Goal: Ask a question

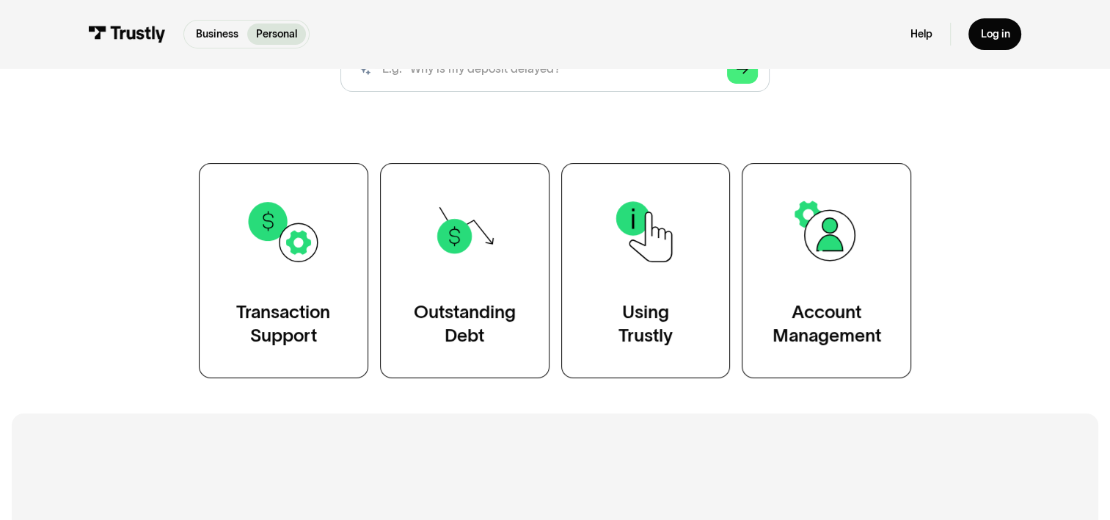
scroll to position [440, 0]
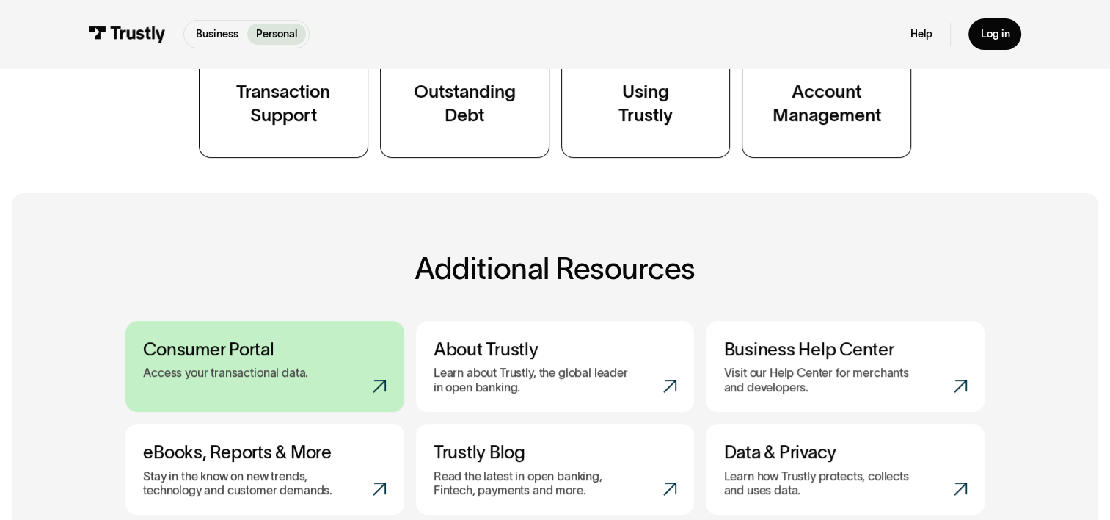
click at [228, 361] on link "Consumer Portal Access your transactional data." at bounding box center [264, 366] width 279 height 91
click at [235, 358] on h3 "Consumer Portal" at bounding box center [264, 348] width 243 height 21
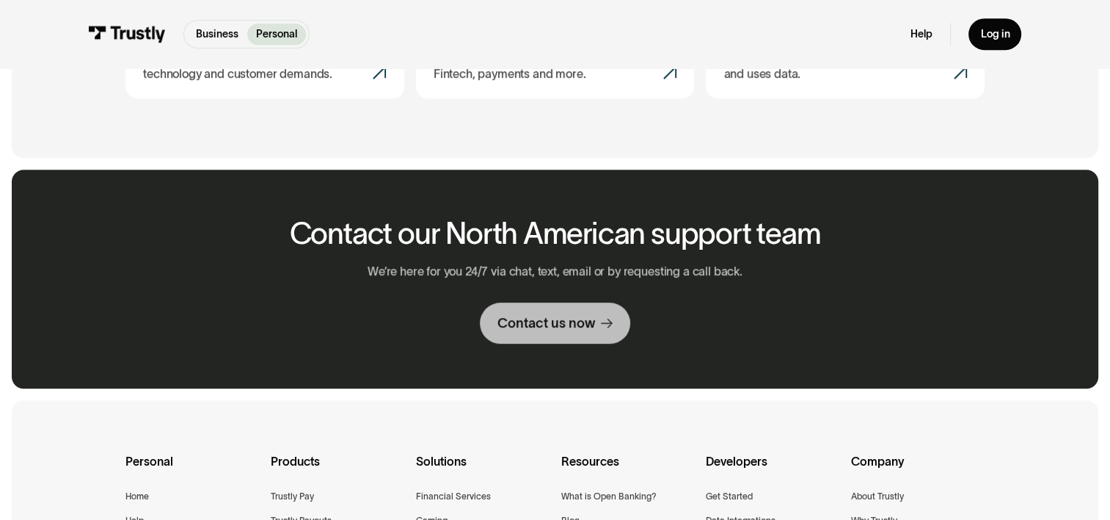
scroll to position [881, 0]
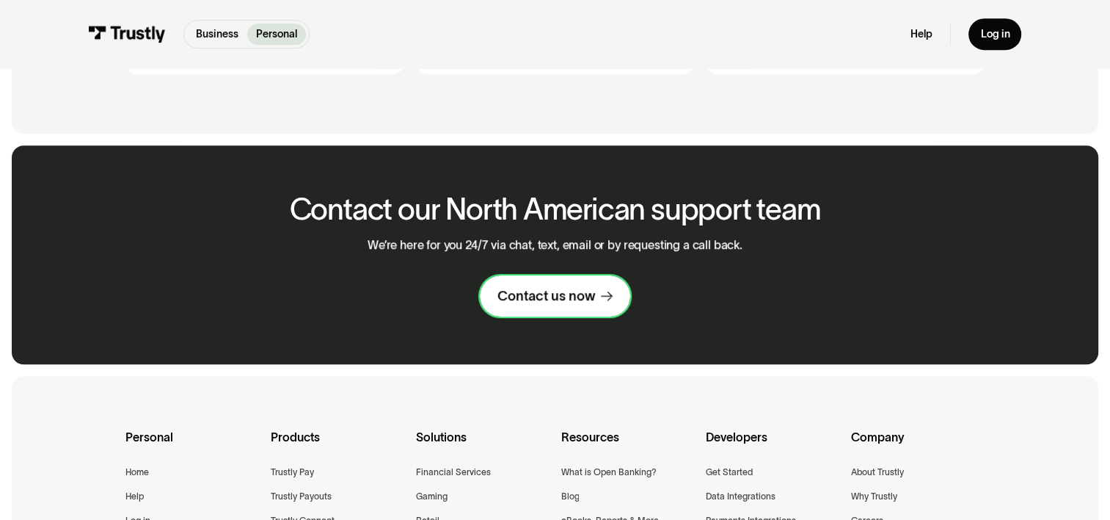
click at [573, 304] on div "Contact us now" at bounding box center [546, 296] width 98 height 18
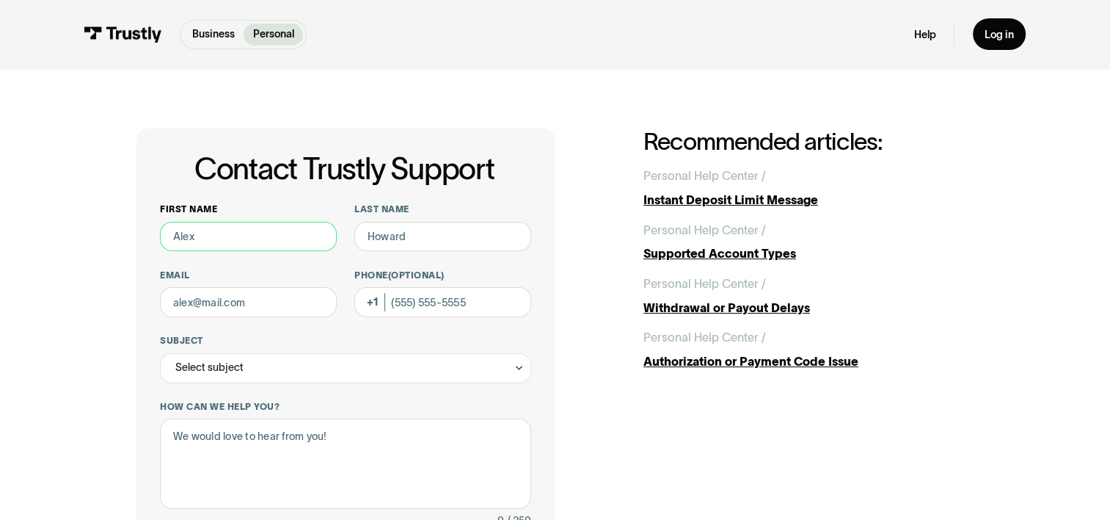
click at [200, 241] on input "First name" at bounding box center [248, 237] width 177 height 30
type input "Chris"
type input "W"
type input "wings9798@gmail.com"
click at [191, 369] on div "Select subject" at bounding box center [209, 367] width 68 height 18
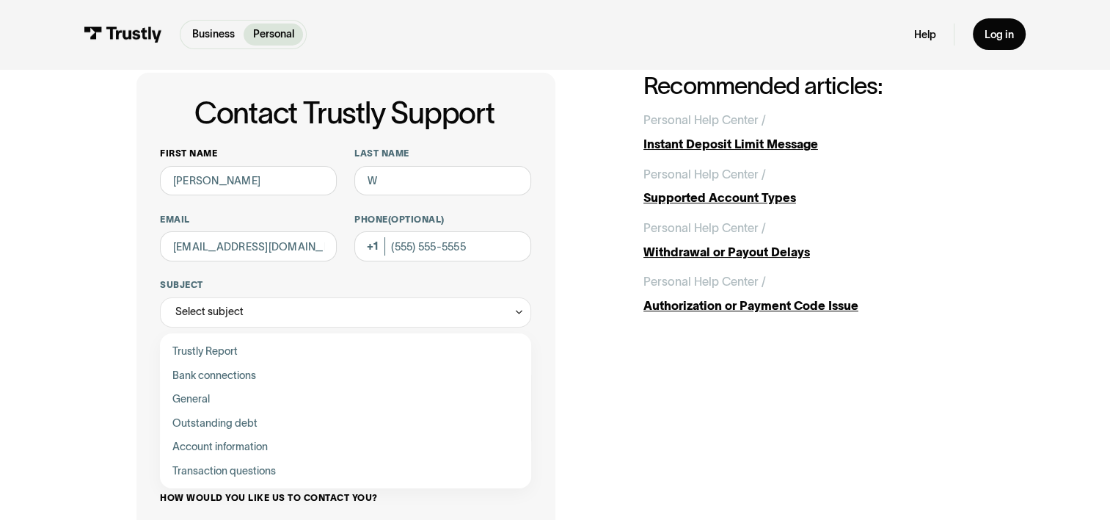
scroll to position [147, 0]
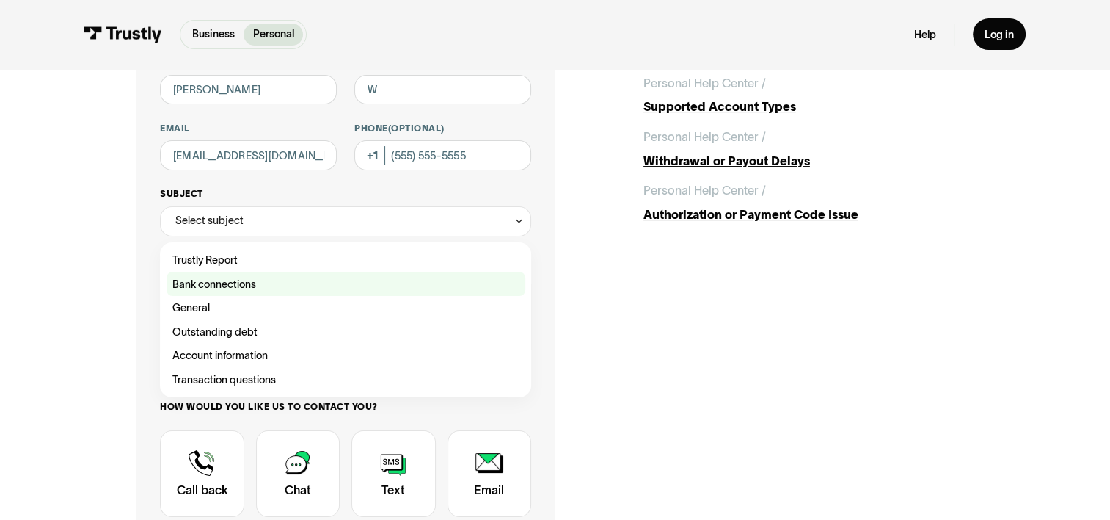
click at [251, 285] on div "Contact Trustly Support" at bounding box center [346, 283] width 359 height 24
type input "**********"
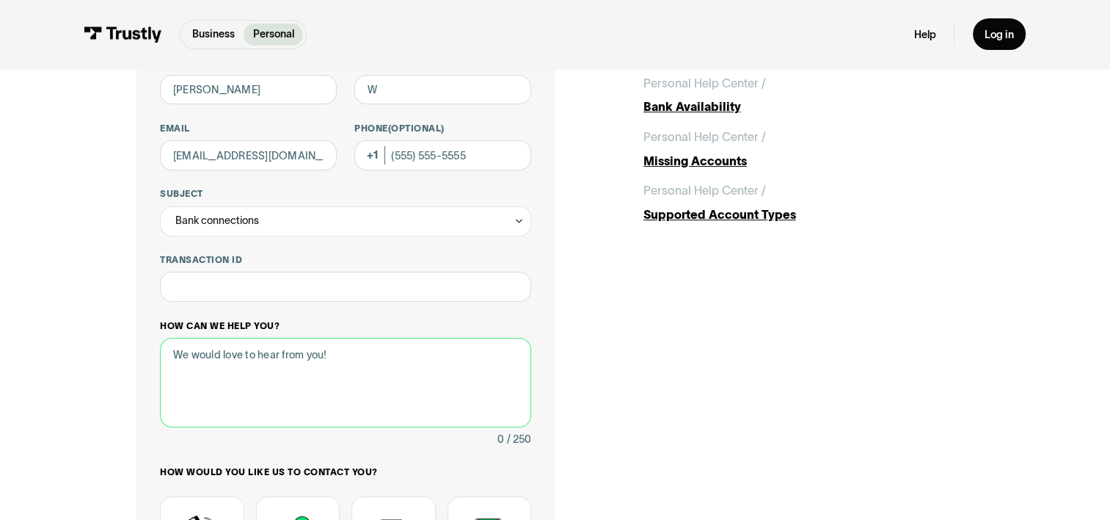
click at [263, 354] on textarea "How can we help you?" at bounding box center [345, 383] width 371 height 90
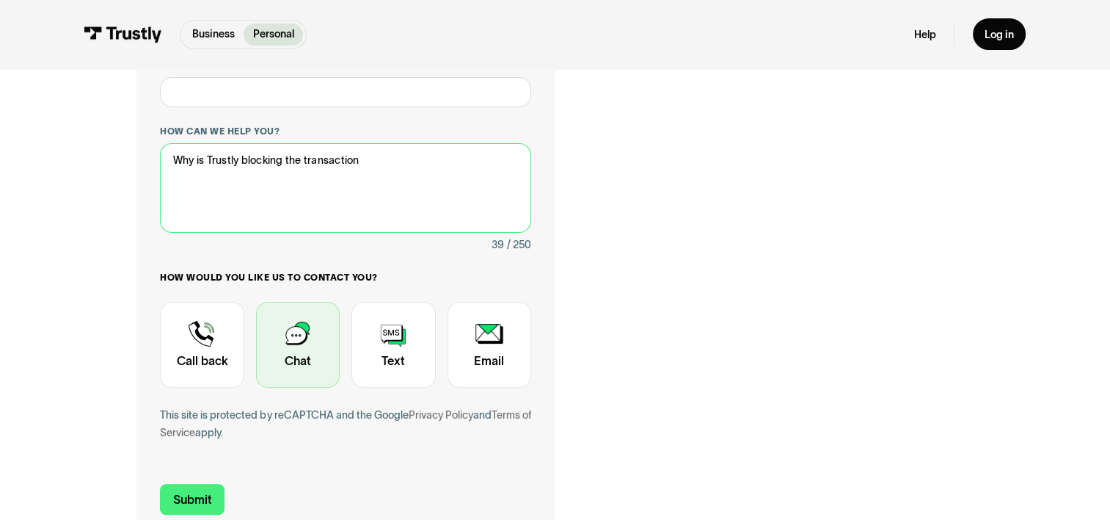
scroll to position [367, 0]
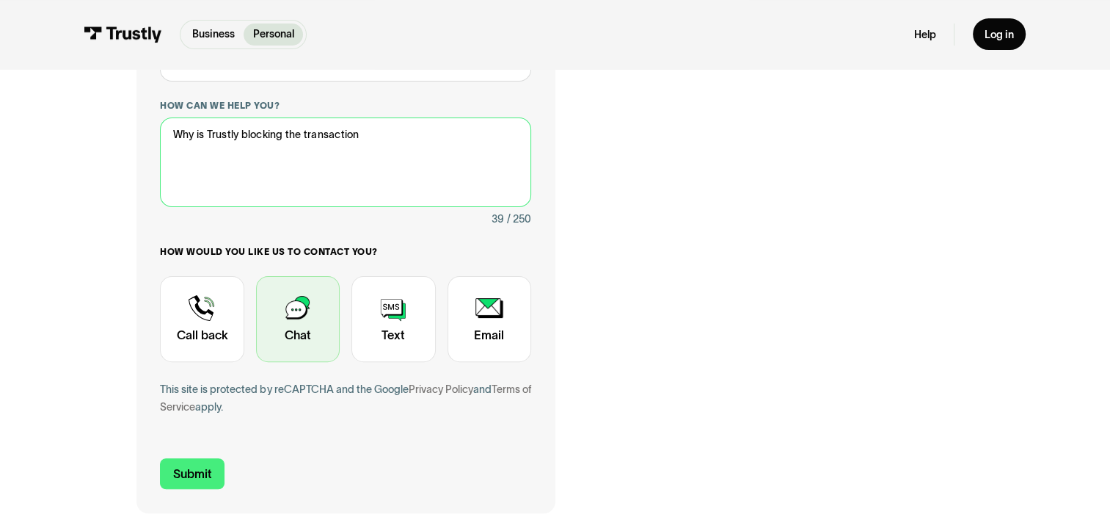
type textarea "Why is Trustly blocking the transaction"
click at [297, 318] on div "Contact Trustly Support" at bounding box center [298, 319] width 84 height 86
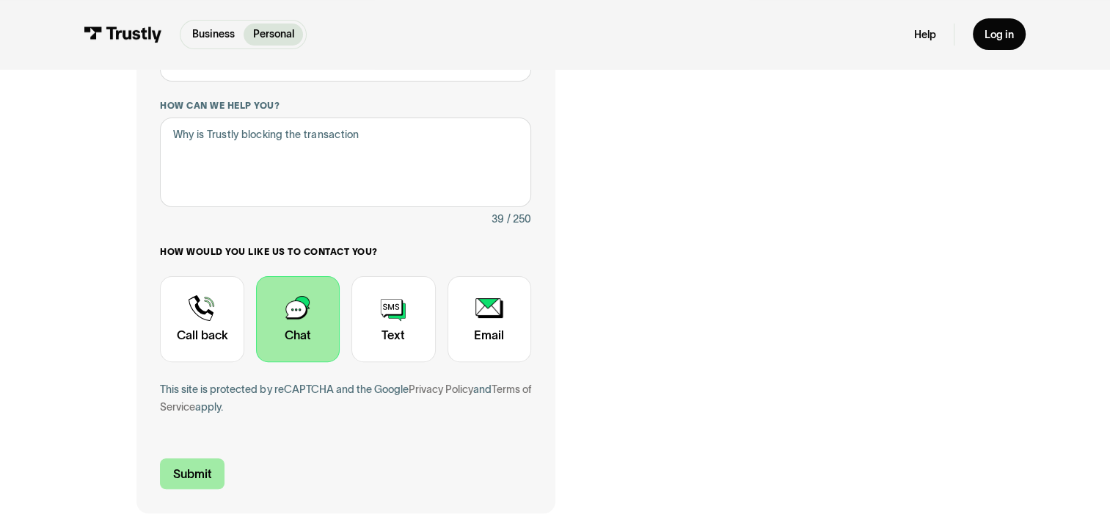
click at [187, 473] on input "Submit" at bounding box center [192, 474] width 65 height 32
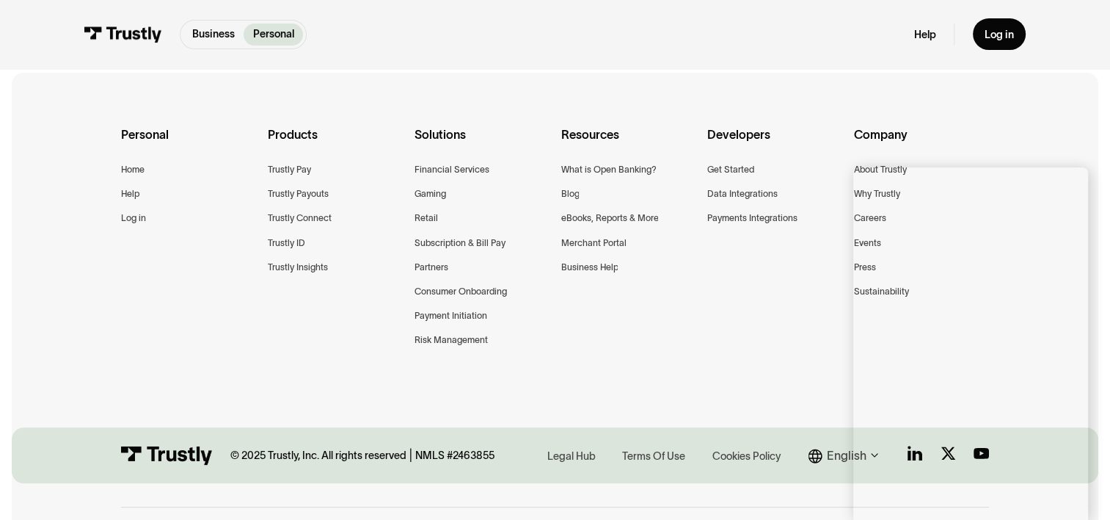
scroll to position [384, 0]
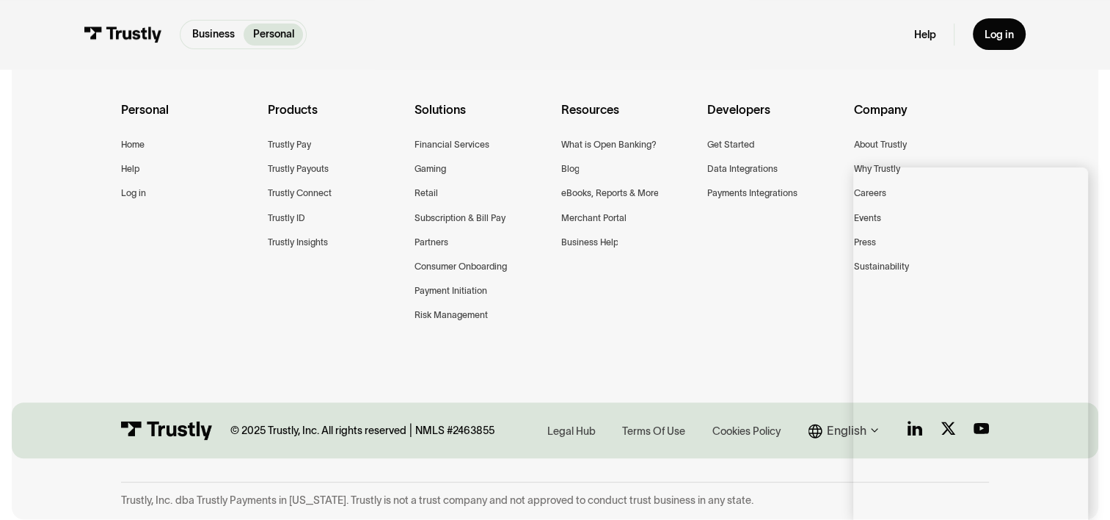
click at [751, 277] on div "Personal Home Help Log in Products Trustly Pay Trustly Payouts Trustly Connect …" at bounding box center [554, 231] width 867 height 367
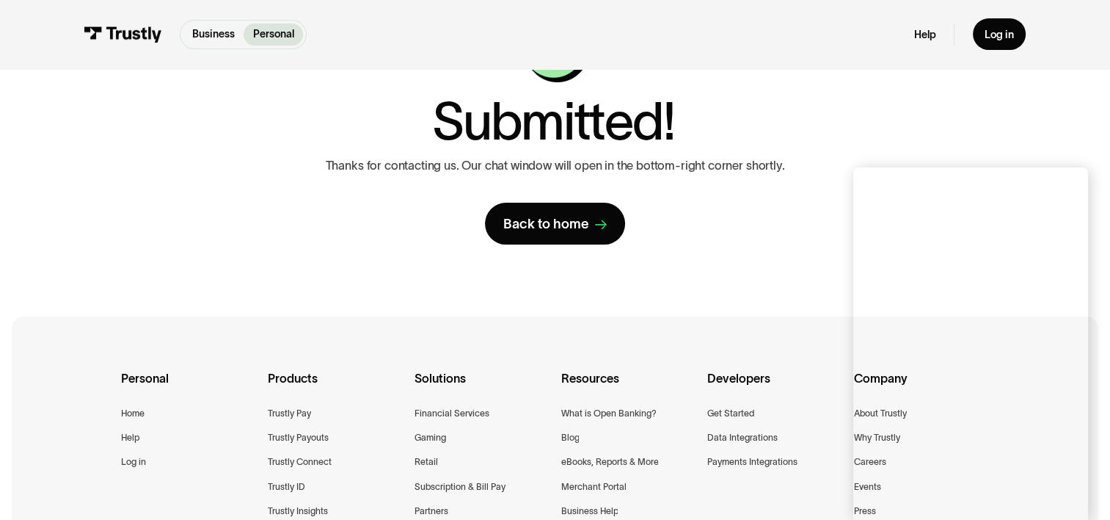
scroll to position [0, 0]
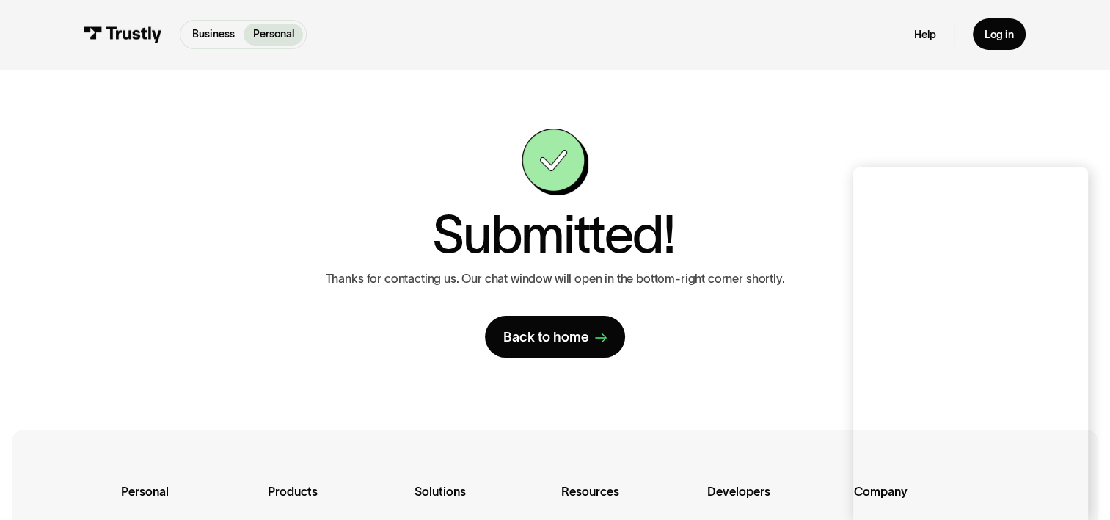
click at [835, 390] on div "**********" at bounding box center [555, 243] width 1051 height 349
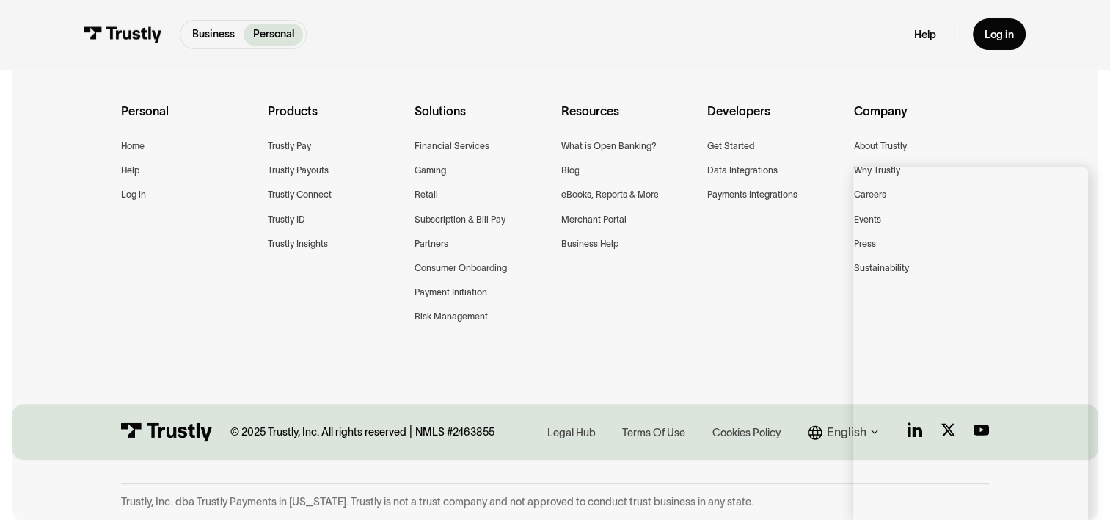
scroll to position [384, 0]
